Goal: Transaction & Acquisition: Purchase product/service

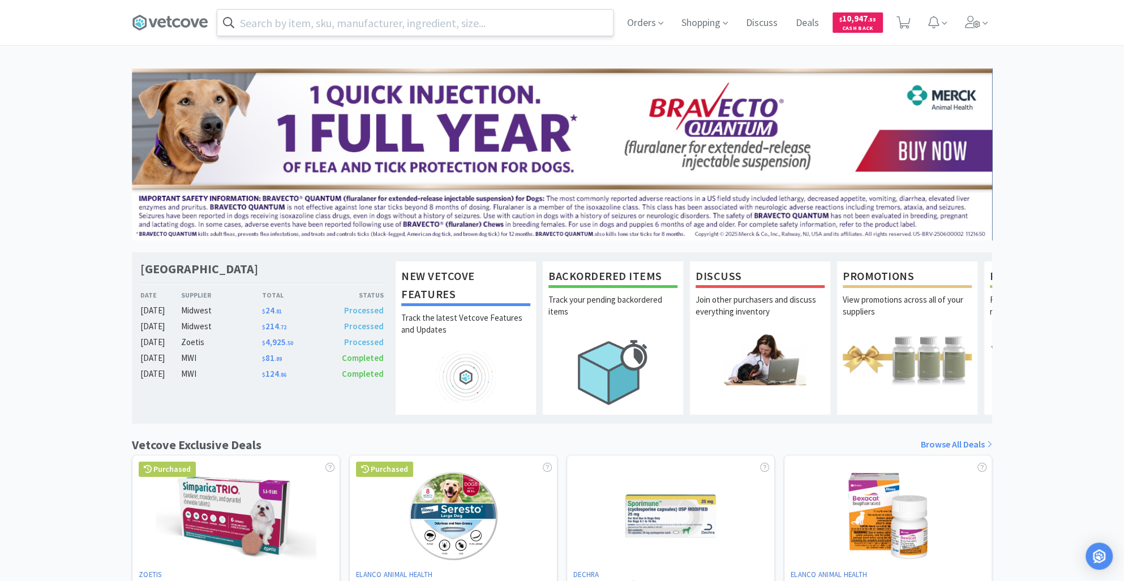
click at [311, 20] on input "text" at bounding box center [415, 23] width 396 height 26
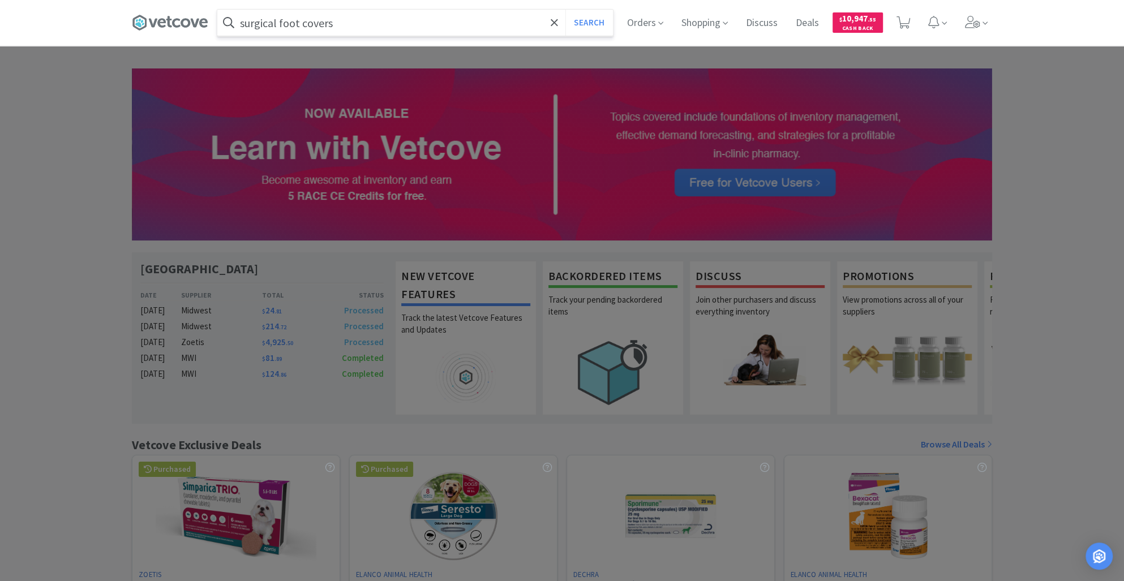
type input "surgical foot covers"
click at [566, 10] on button "Search" at bounding box center [589, 23] width 47 height 26
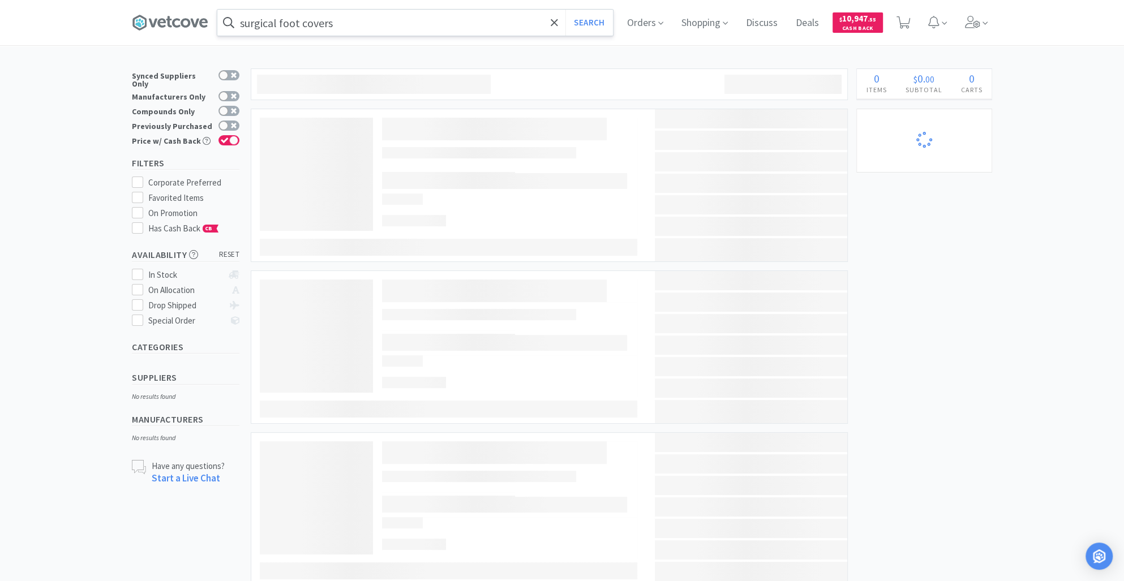
select select "1"
select select "2"
select select "1"
select select "2"
select select "4"
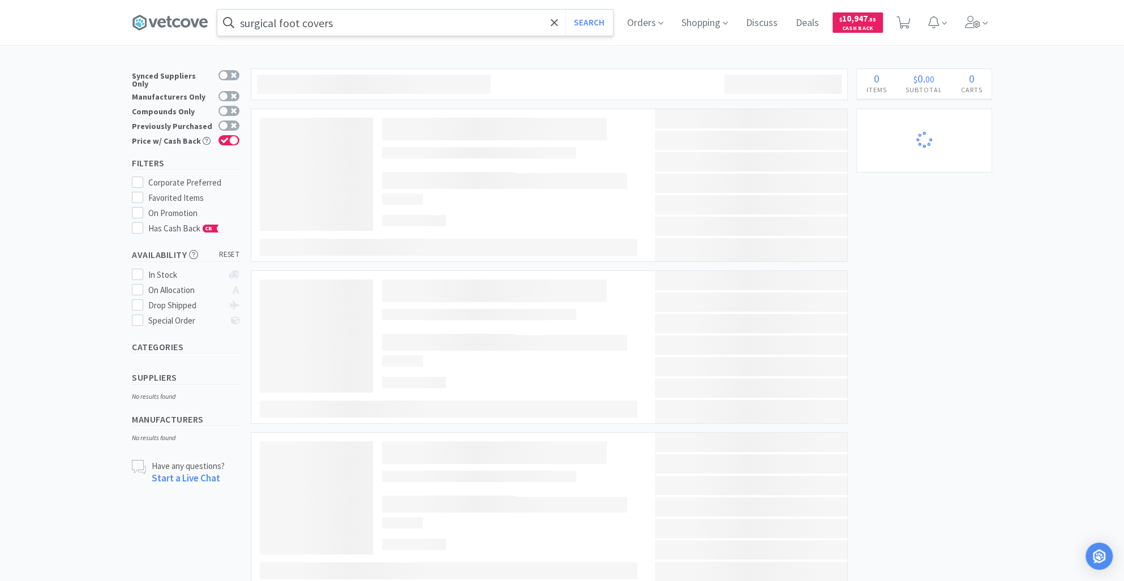
select select "4"
select select "5"
select select "1"
select select "24"
select select "2"
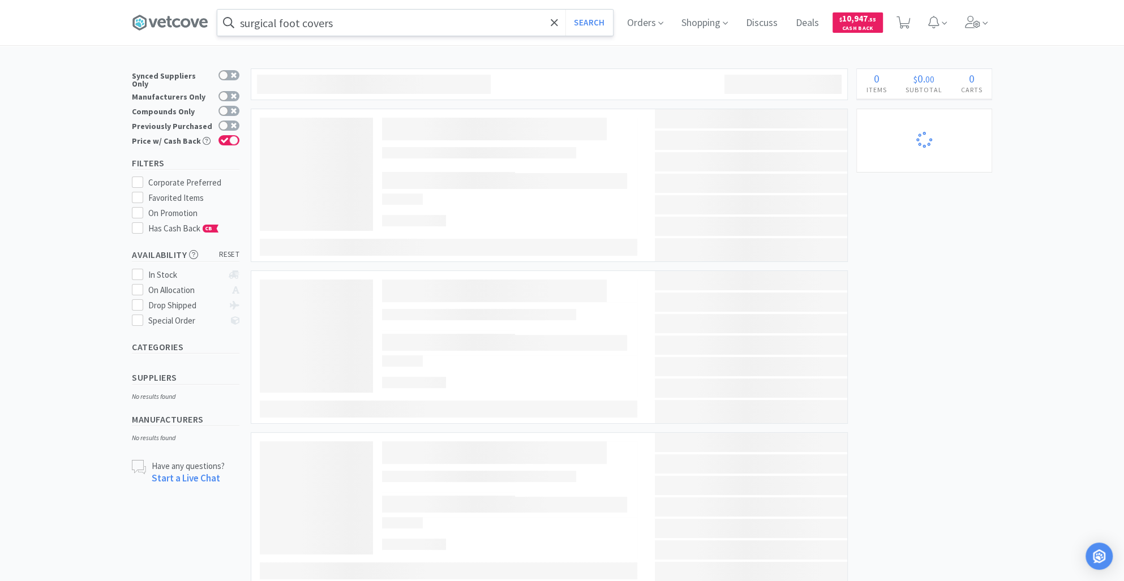
select select "10"
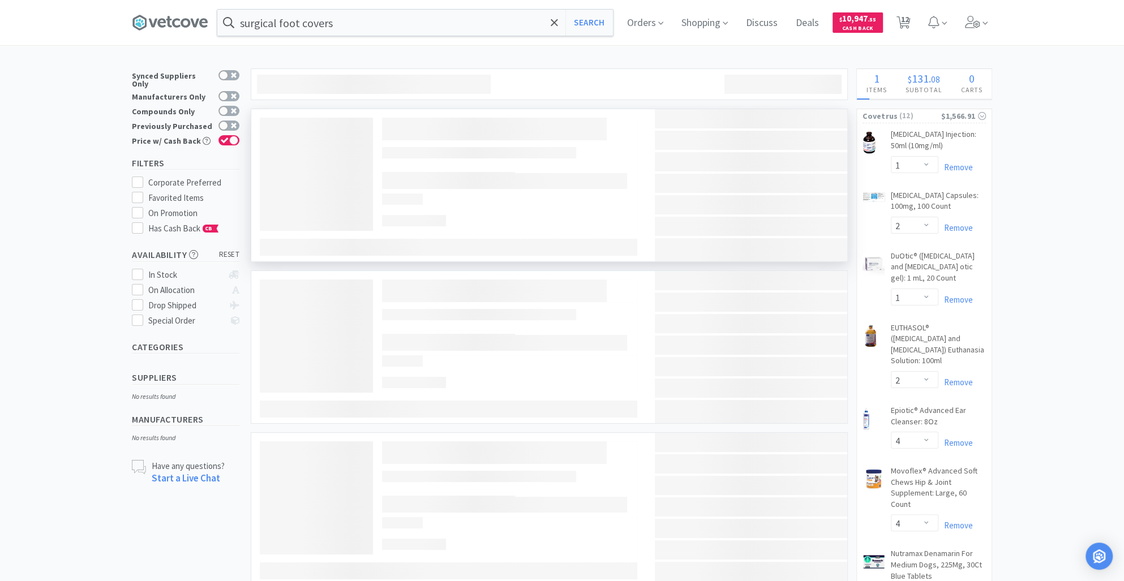
select select "1"
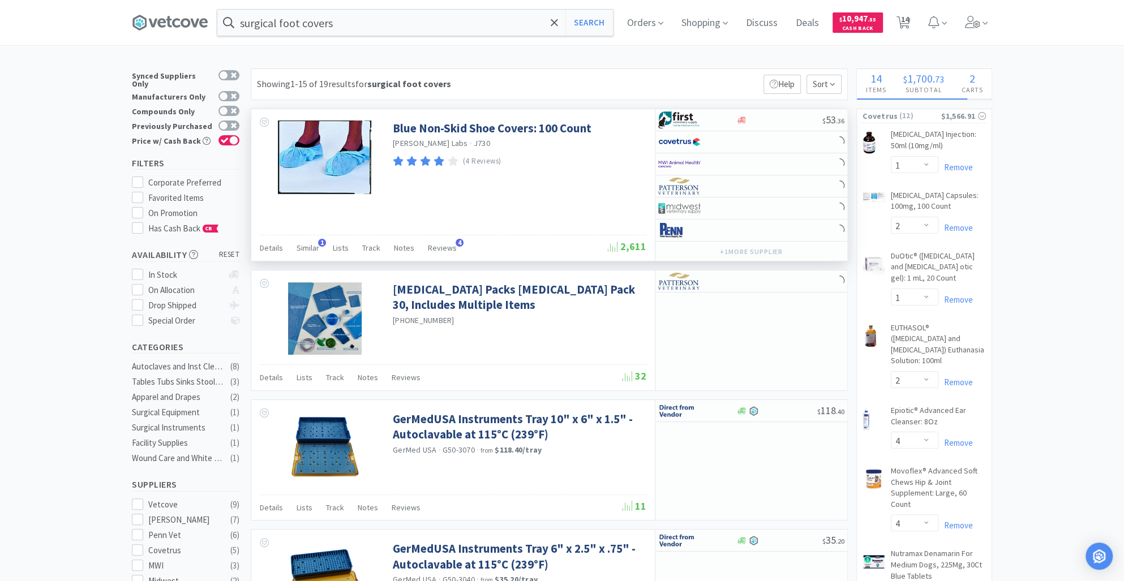
select select "3"
select select "2"
select select "1"
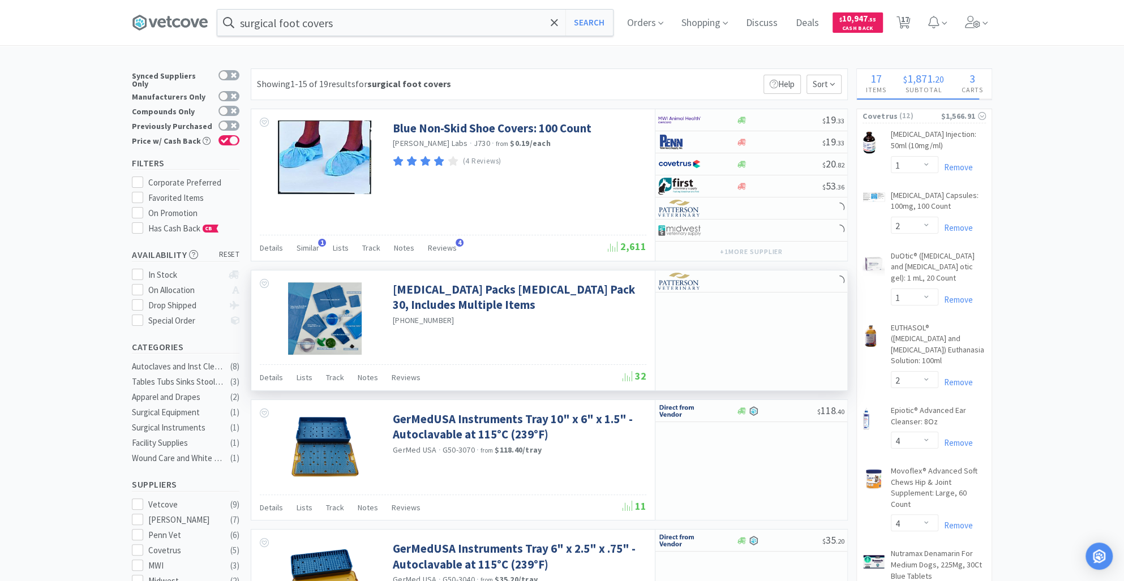
select select "1"
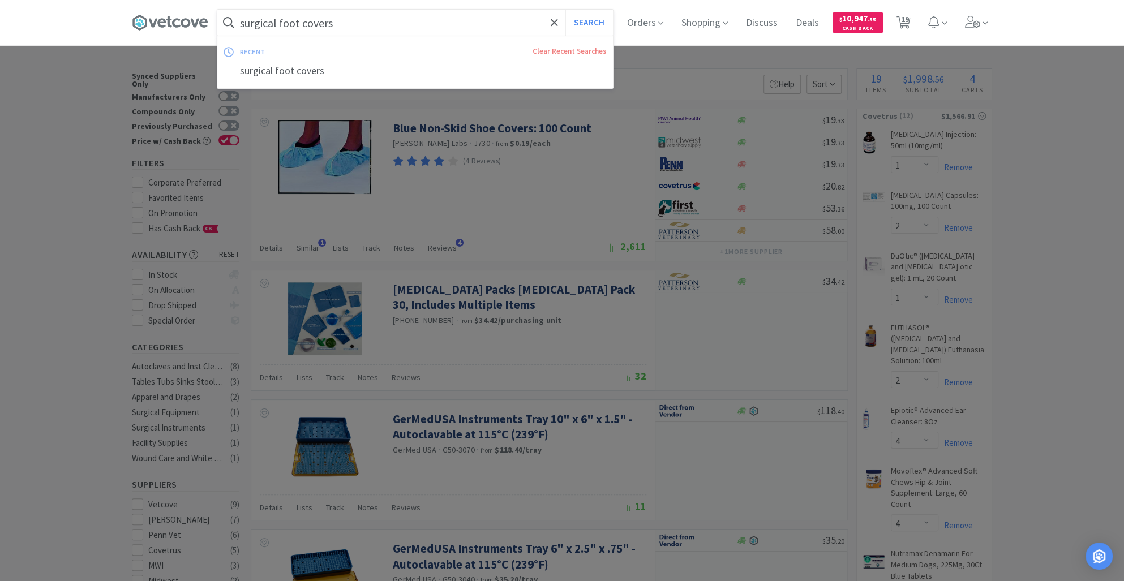
click at [249, 20] on input "surgical foot covers" at bounding box center [415, 23] width 396 height 26
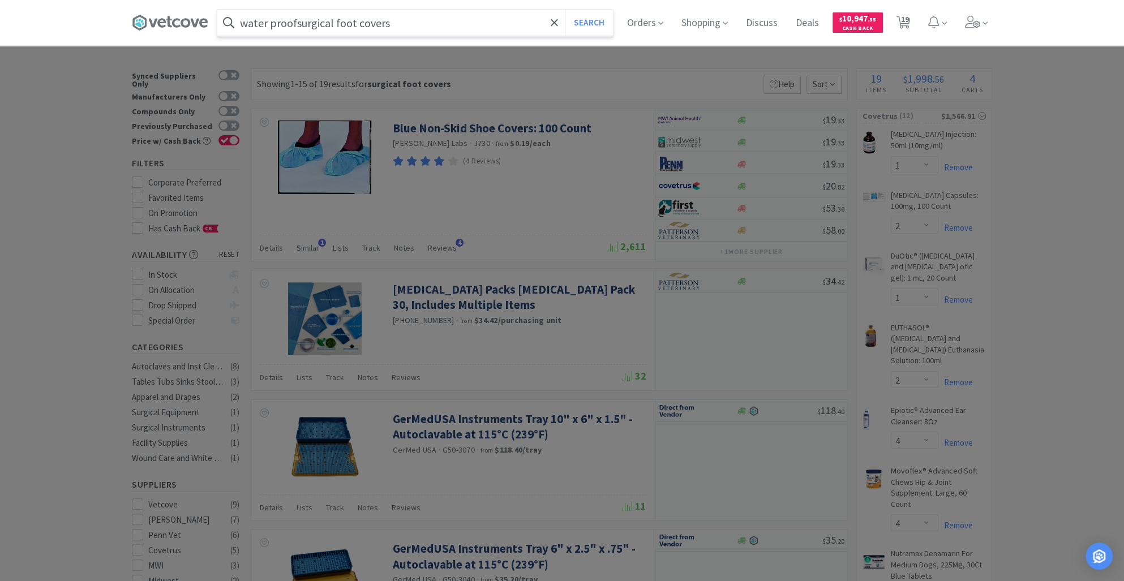
type input "water proofsurgical foot covers"
click at [566, 10] on button "Search" at bounding box center [589, 23] width 47 height 26
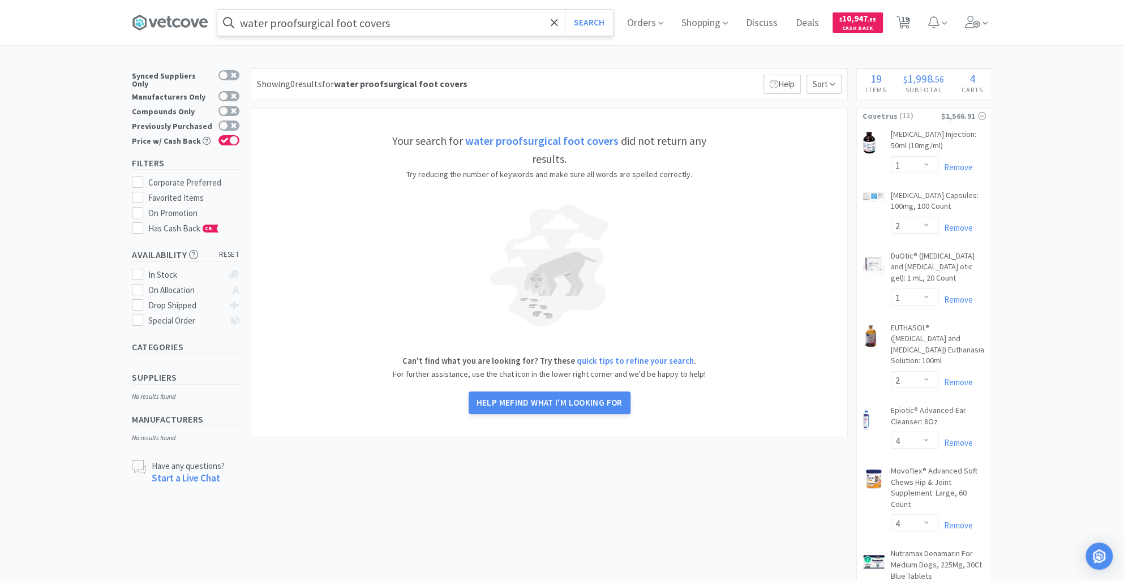
click at [304, 22] on input "water proofsurgical foot covers" at bounding box center [415, 23] width 396 height 26
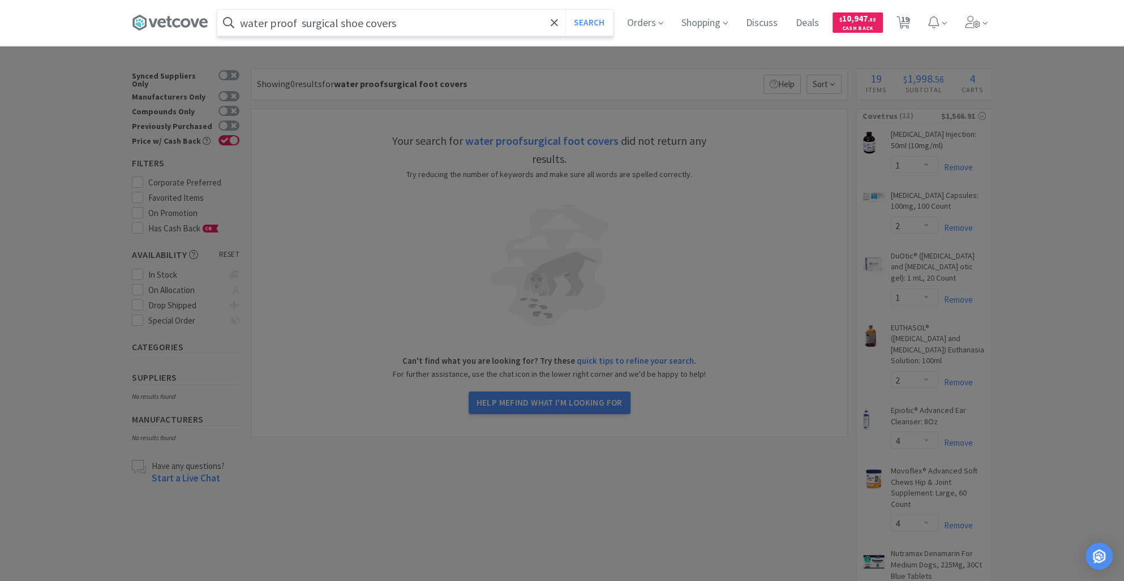
click at [566, 10] on button "Search" at bounding box center [589, 23] width 47 height 26
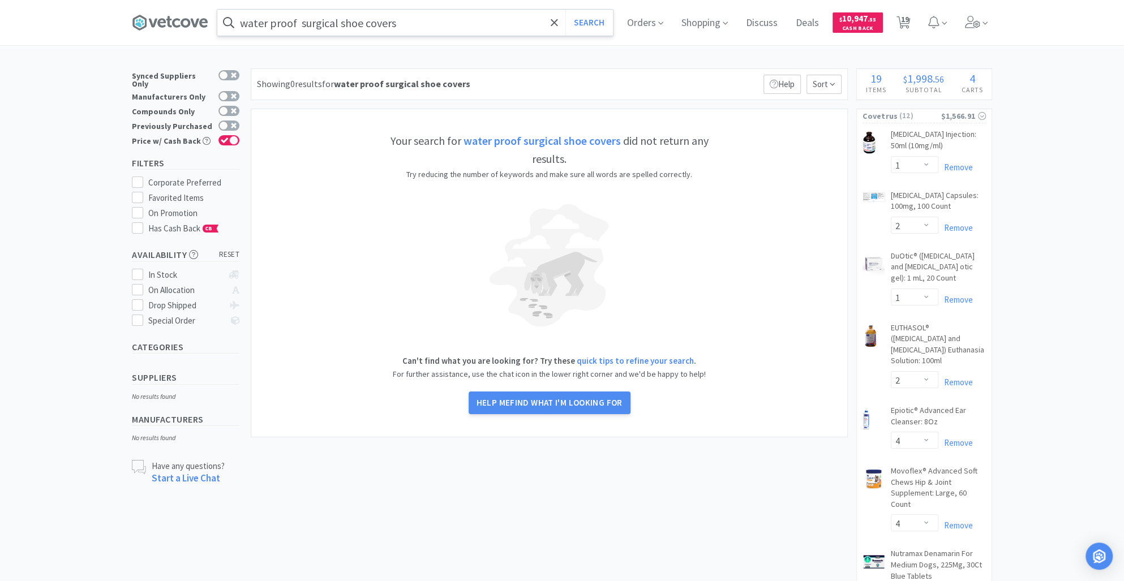
click at [409, 25] on input "water proof surgical shoe covers" at bounding box center [415, 23] width 396 height 26
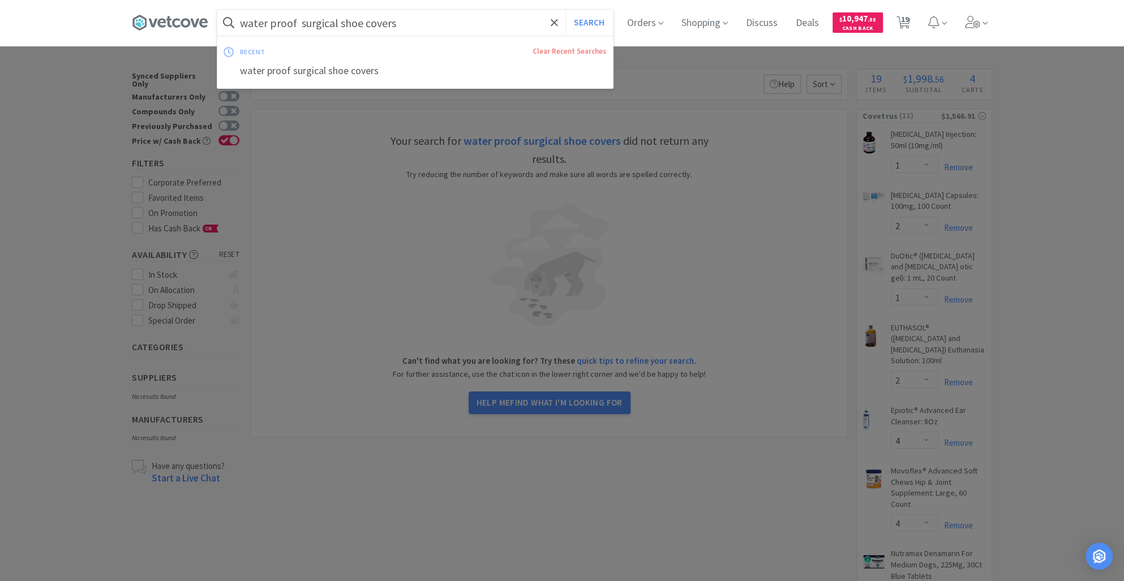
click at [409, 25] on input "water proof surgical shoe covers" at bounding box center [415, 23] width 396 height 26
click at [588, 13] on button "Search" at bounding box center [589, 23] width 47 height 26
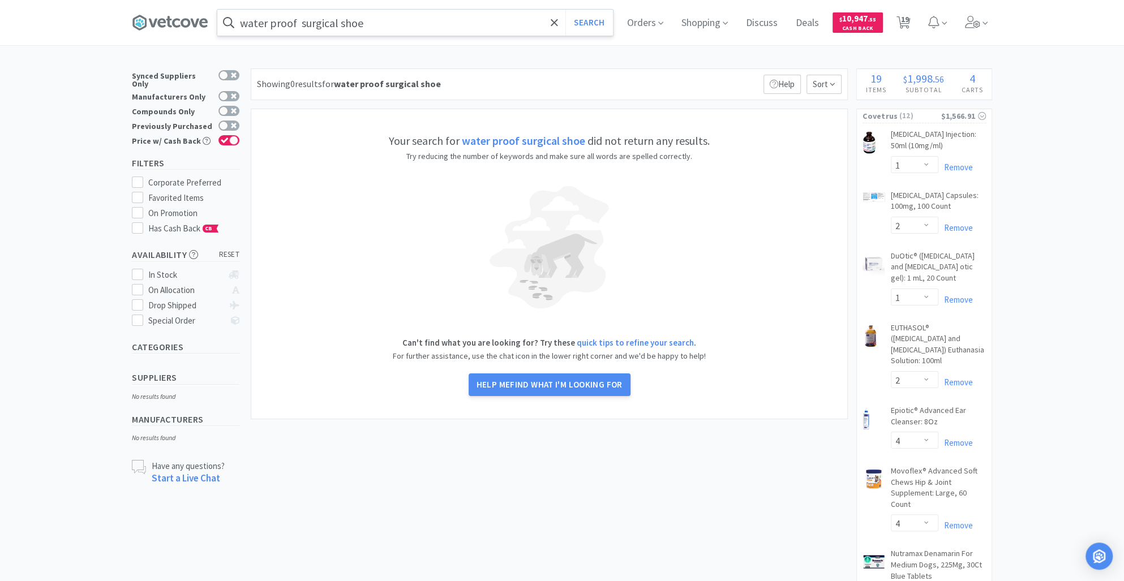
click at [391, 27] on input "water proof surgical shoe" at bounding box center [415, 23] width 396 height 26
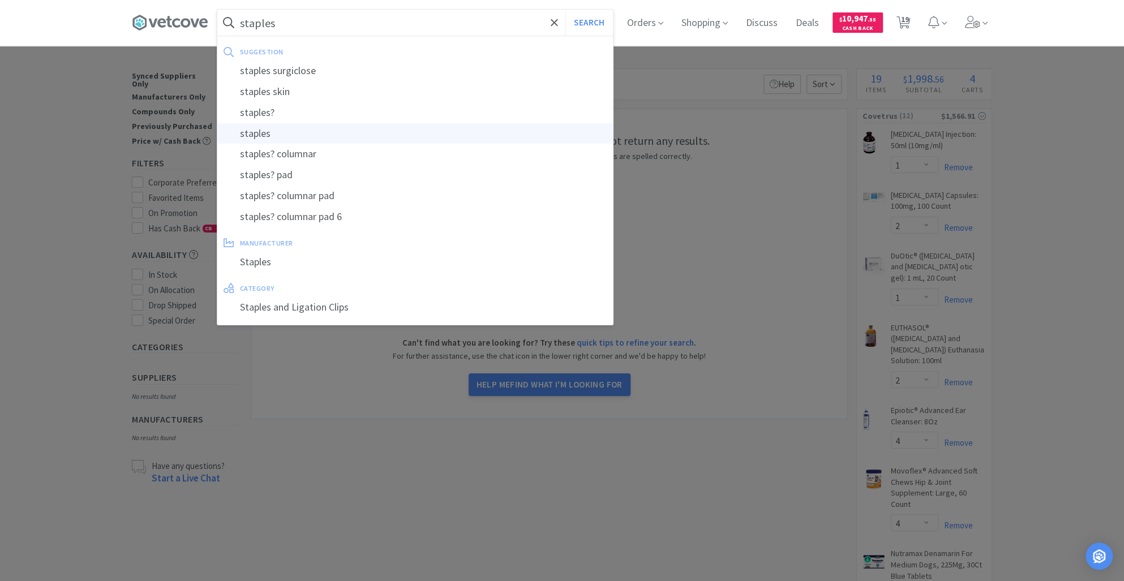
type input "staples"
